Goal: Task Accomplishment & Management: Use online tool/utility

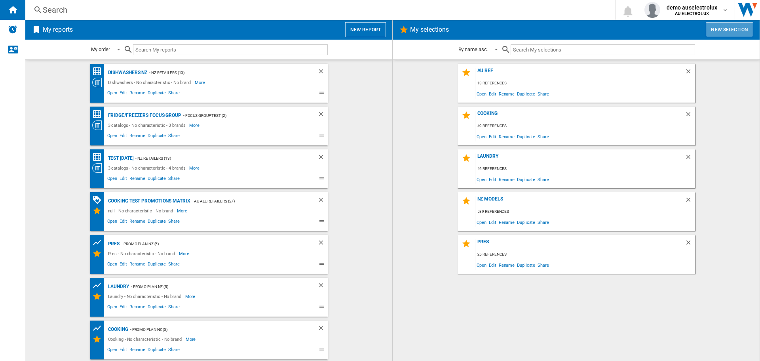
click at [721, 27] on button "New selection" at bounding box center [729, 29] width 47 height 15
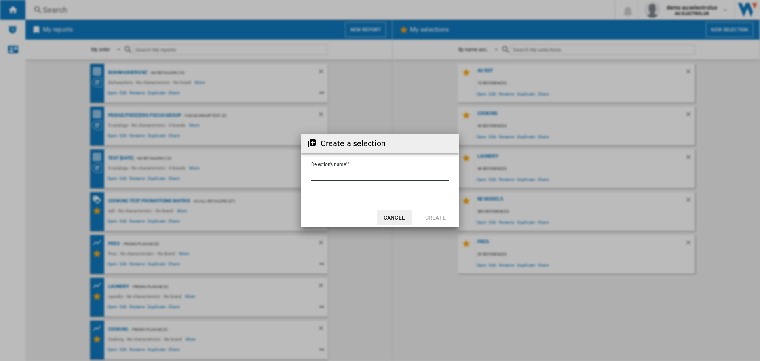
click at [321, 173] on input "Selection's name'" at bounding box center [380, 175] width 138 height 12
type input "*********"
click at [437, 219] on button "Create" at bounding box center [435, 217] width 35 height 14
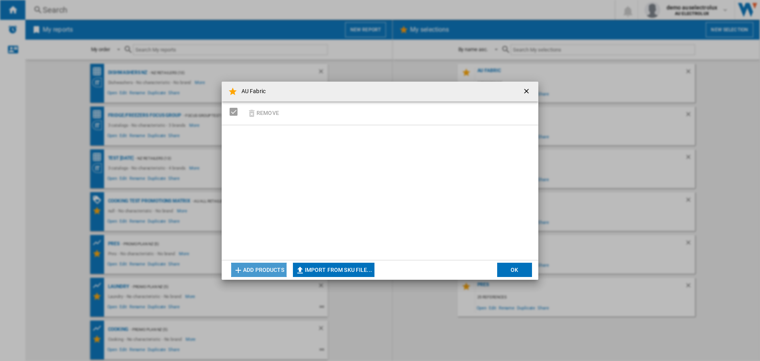
click at [247, 264] on button "Add products" at bounding box center [258, 269] width 55 height 14
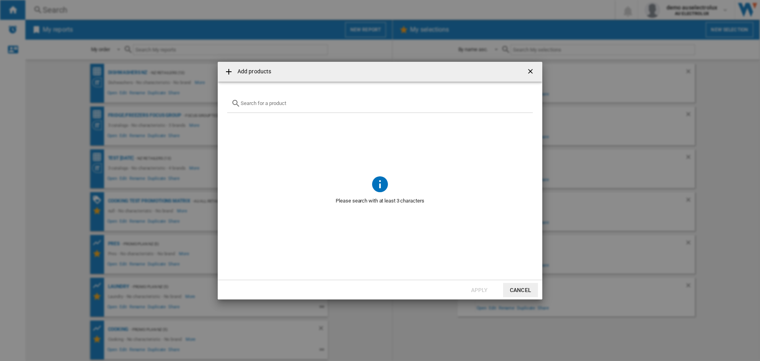
click at [308, 106] on input "text" at bounding box center [385, 103] width 288 height 6
paste input "WGG254Z0AU"
type input "W"
click at [290, 105] on input "text" at bounding box center [385, 103] width 288 height 6
paste input "WTH83001AU"
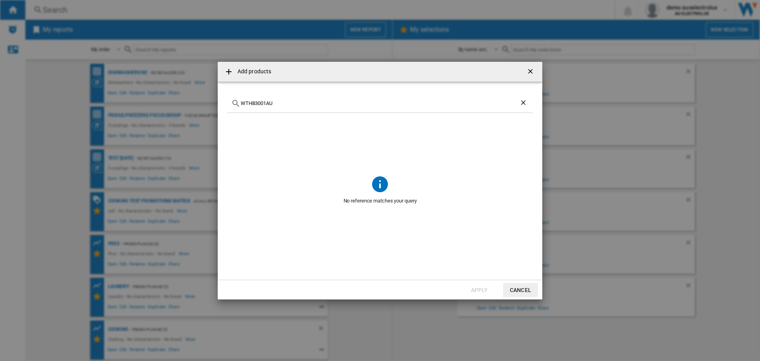
type input "WTH83001AU"
click at [523, 103] on ng-md-icon "Clear search" at bounding box center [523, 103] width 9 height 9
click at [495, 105] on input "text" at bounding box center [385, 103] width 288 height 6
paste input "WTH83002AU"
type input "WTH83002AU"
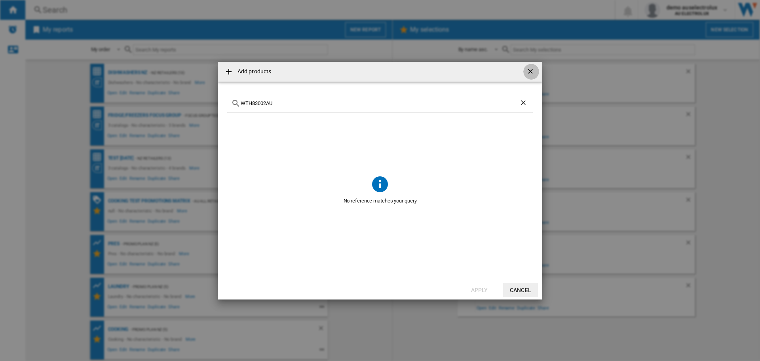
click at [534, 69] on ng-md-icon "getI18NText('BUTTONS.CLOSE_DIALOG')" at bounding box center [530, 71] width 9 height 9
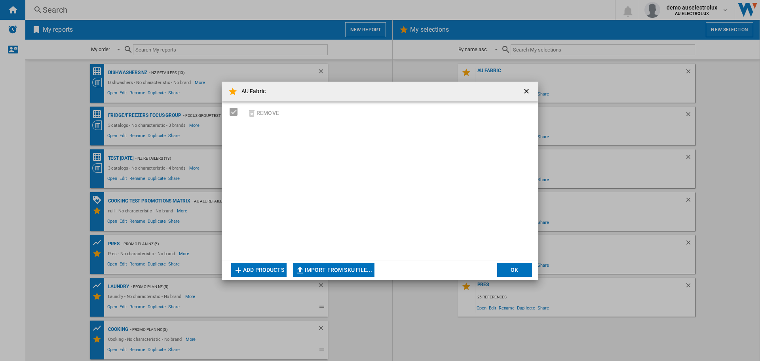
click at [528, 91] on ng-md-icon "getI18NText('BUTTONS.CLOSE_DIALOG')" at bounding box center [526, 91] width 9 height 9
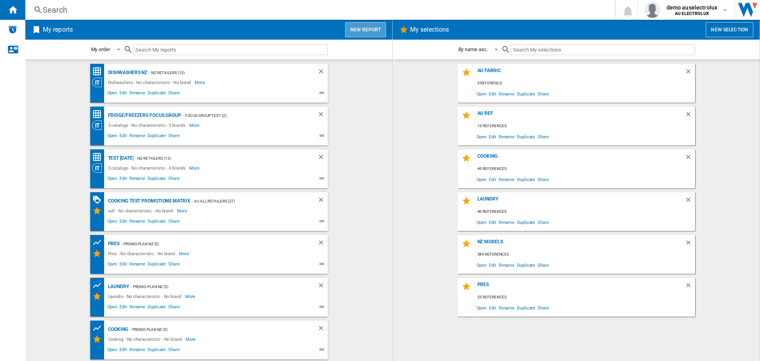
click at [369, 31] on button "New report" at bounding box center [365, 29] width 41 height 15
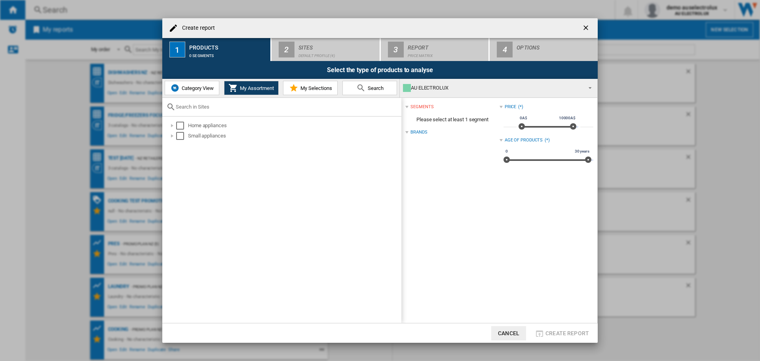
click at [207, 92] on button "Category View" at bounding box center [192, 88] width 55 height 14
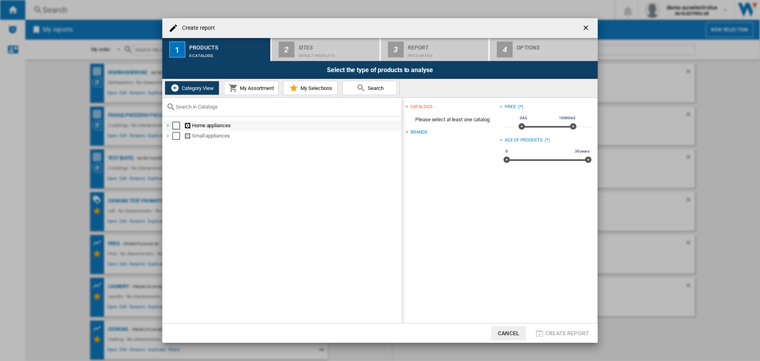
click at [168, 125] on div at bounding box center [168, 125] width 8 height 8
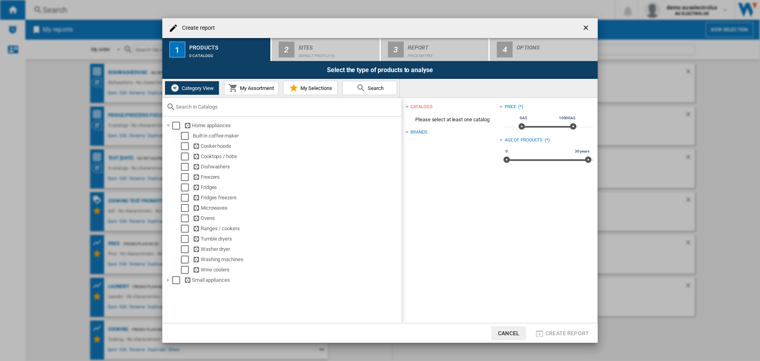
click at [197, 106] on input "text" at bounding box center [287, 107] width 222 height 6
paste input "WGG254Z0AU"
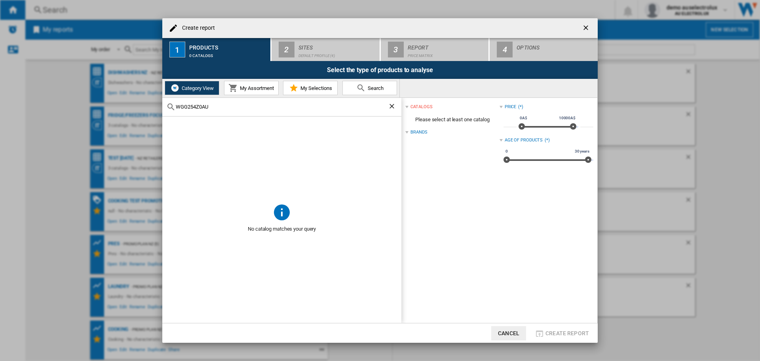
type input "WGG254Z0AU"
click at [382, 87] on span "Search" at bounding box center [375, 88] width 18 height 6
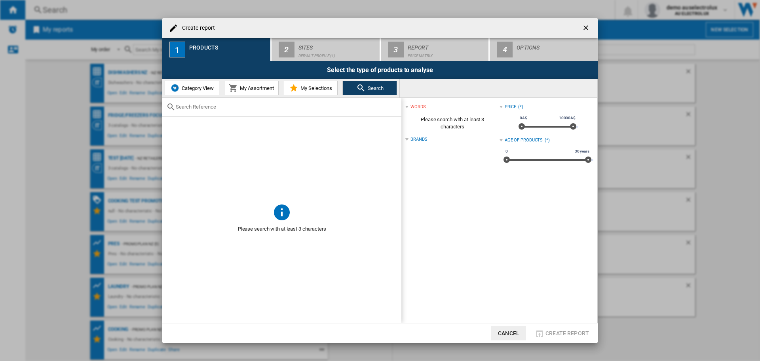
click at [317, 110] on div at bounding box center [281, 107] width 239 height 19
click at [313, 106] on input "text" at bounding box center [287, 107] width 222 height 6
paste input "WGG254Z0AU"
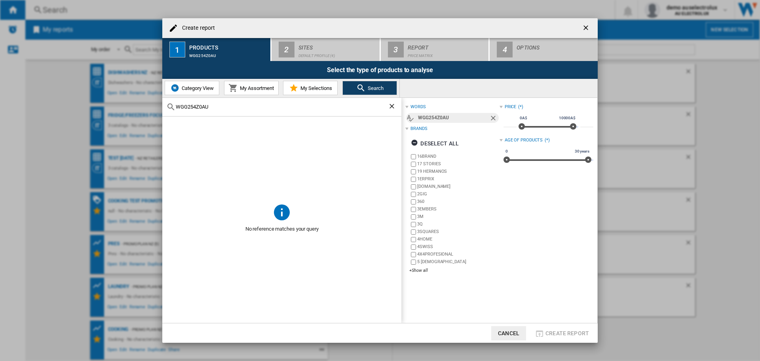
click at [313, 106] on input "WGG254Z0AU" at bounding box center [282, 107] width 212 height 6
type input "WGG254Z0AU"
click at [292, 209] on div "No reference matches your query" at bounding box center [281, 219] width 239 height 207
click at [389, 107] on ng-md-icon "Clear search" at bounding box center [392, 106] width 9 height 9
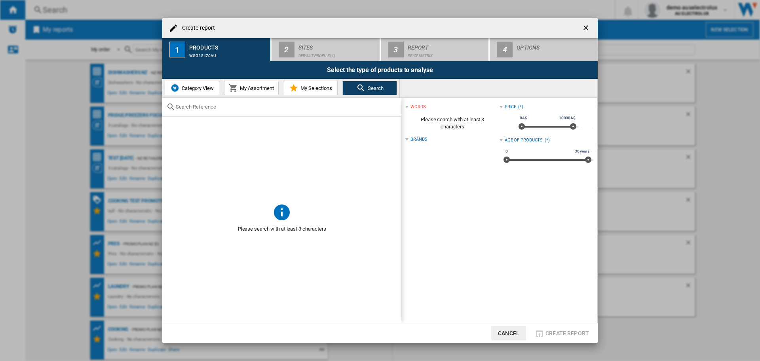
click at [421, 137] on div "Brands" at bounding box center [418, 139] width 17 height 6
click at [585, 27] on ng-md-icon "getI18NText('BUTTONS.CLOSE_DIALOG')" at bounding box center [586, 28] width 9 height 9
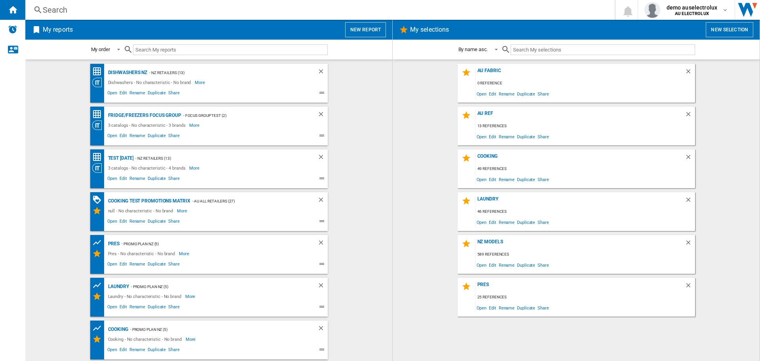
click at [46, 8] on div "Search" at bounding box center [318, 9] width 551 height 11
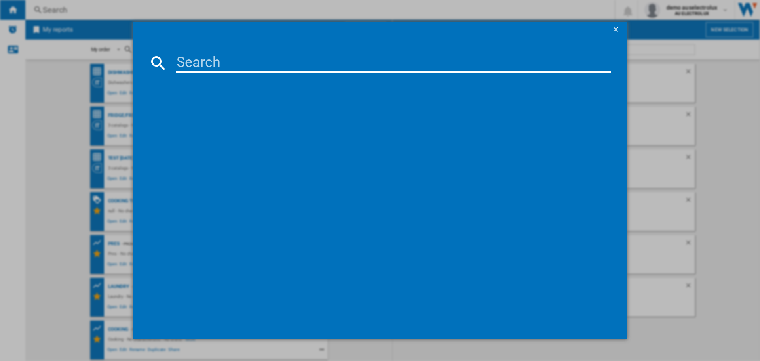
click at [206, 57] on input at bounding box center [393, 62] width 435 height 19
paste input "WGG254Z0AU"
type input "WGG2449RAU"
click at [613, 29] on ng-md-icon "getI18NText('BUTTONS.CLOSE_DIALOG')" at bounding box center [616, 29] width 9 height 9
